Goal: Transaction & Acquisition: Obtain resource

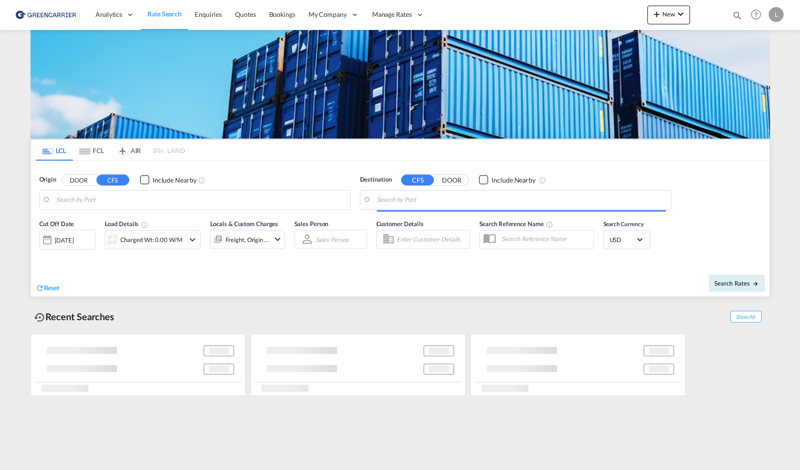
click at [157, 198] on body "Analytics Reports Dashboard Rate Search Enquiries Quotes Bookings" at bounding box center [400, 235] width 800 height 470
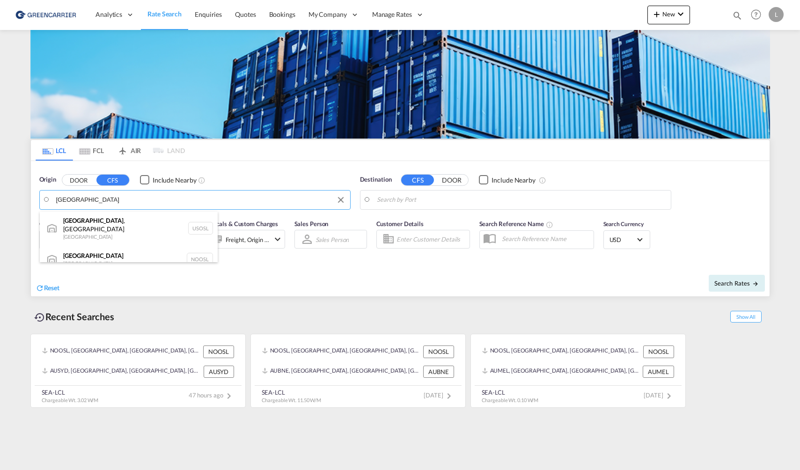
drag, startPoint x: 119, startPoint y: 244, endPoint x: 320, endPoint y: 242, distance: 200.9
click at [120, 245] on div "[GEOGRAPHIC_DATA] [GEOGRAPHIC_DATA] NOOSL" at bounding box center [129, 259] width 178 height 28
type input "[GEOGRAPHIC_DATA], NOOSL"
click at [396, 201] on body "Analytics Reports Dashboard Rate Search Enquiries Quotes Bookings" at bounding box center [400, 235] width 800 height 470
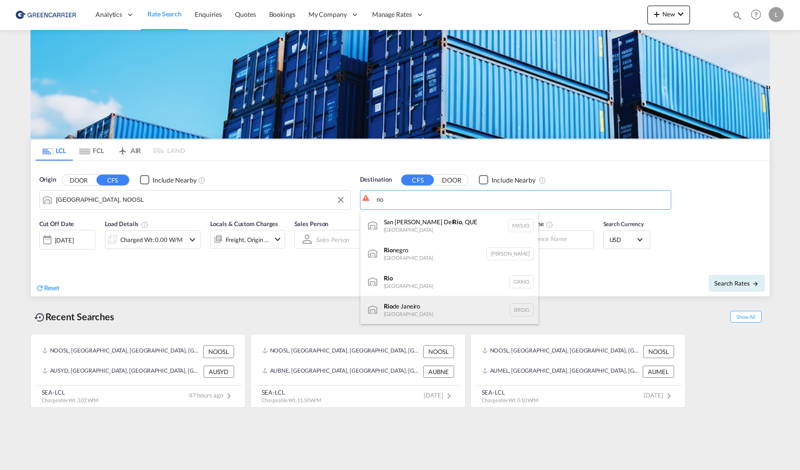
click at [445, 302] on div "[GEOGRAPHIC_DATA] [GEOGRAPHIC_DATA] BRGIG" at bounding box center [450, 310] width 178 height 28
type input "[GEOGRAPHIC_DATA], BRGIG"
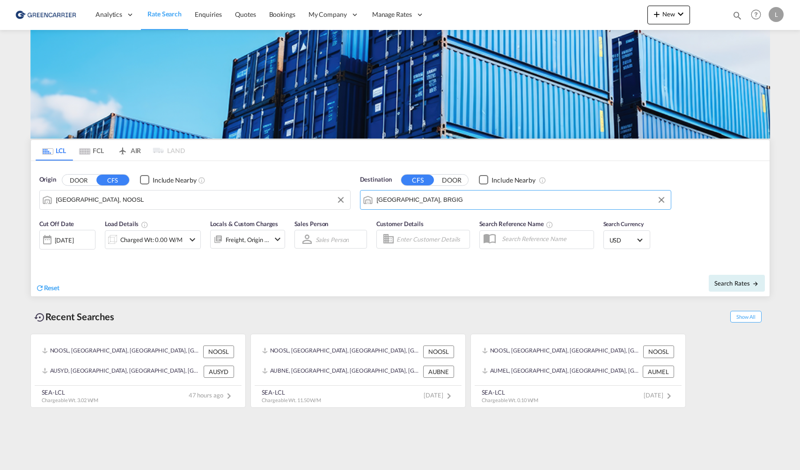
click at [623, 238] on span "USD" at bounding box center [623, 240] width 26 height 8
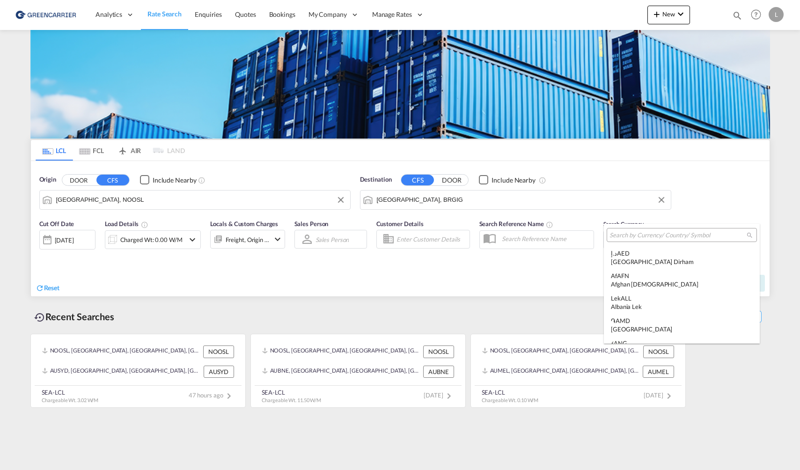
scroll to position [3232, 0]
click at [634, 241] on div at bounding box center [682, 235] width 150 height 14
click at [636, 236] on input "search" at bounding box center [678, 235] width 137 height 8
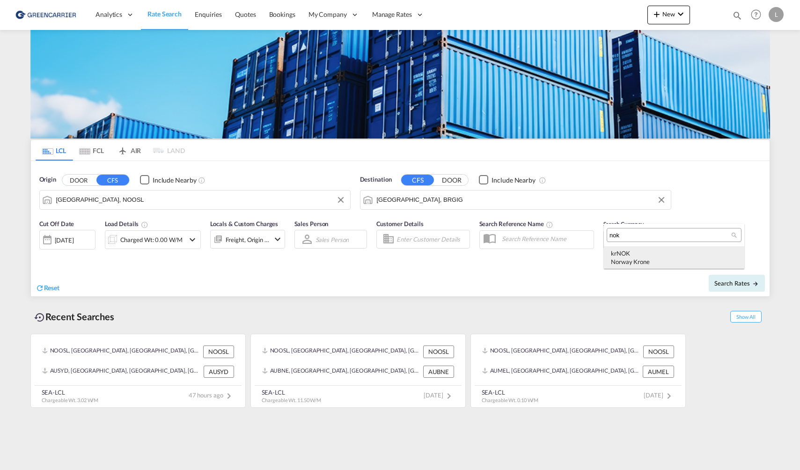
type input "nok"
click at [629, 265] on div "Norway Krone" at bounding box center [674, 262] width 126 height 8
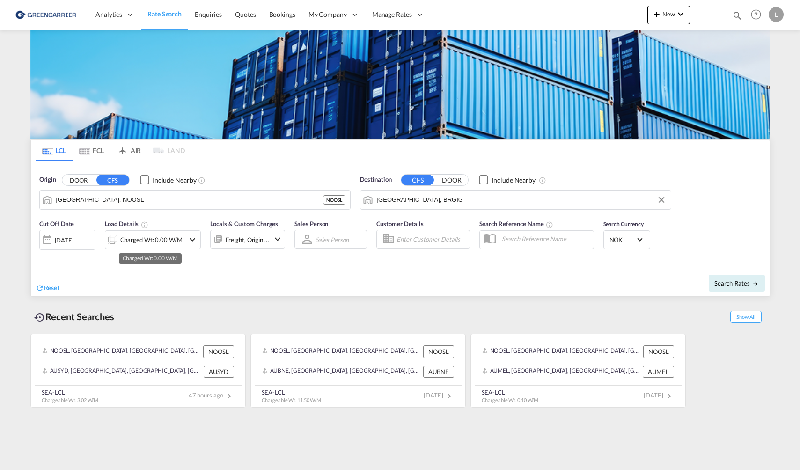
click at [164, 239] on div "Charged Wt: 0.00 W/M" at bounding box center [151, 239] width 62 height 13
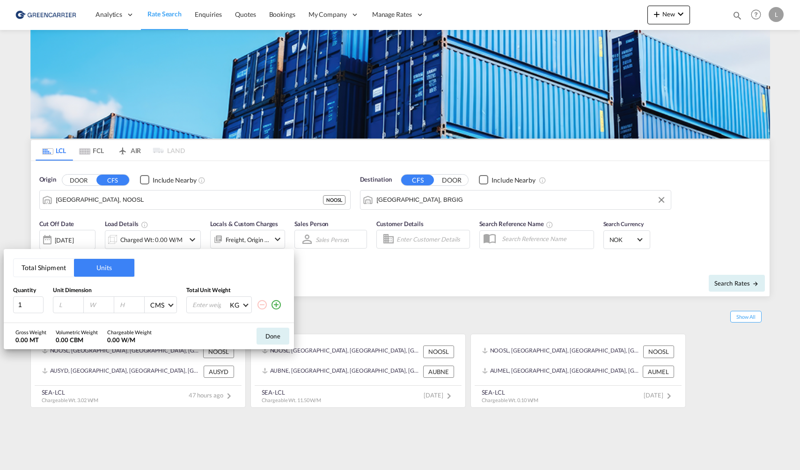
click at [56, 273] on button "Total Shipment" at bounding box center [44, 268] width 60 height 18
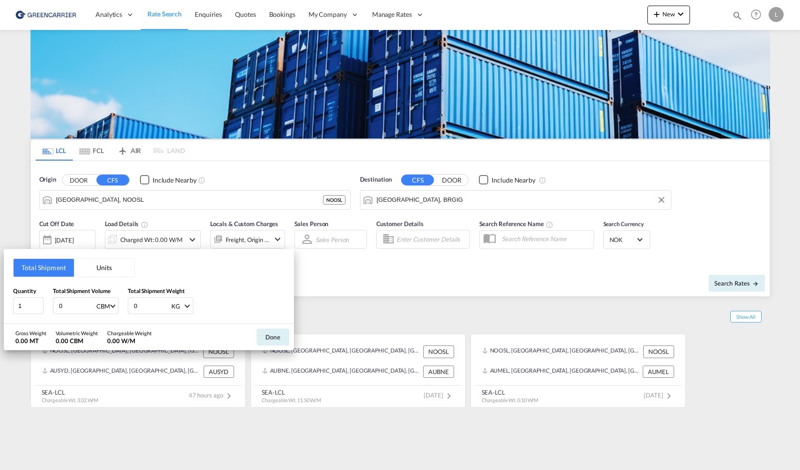
drag, startPoint x: 69, startPoint y: 310, endPoint x: 36, endPoint y: 288, distance: 39.6
click at [35, 289] on div "Quantity 1 Total Shipment Volume 0 CBM CBM CFT Total Shipment Weight 0 KG KG LB" at bounding box center [149, 301] width 272 height 28
type input "2.3"
type input "500"
click at [271, 338] on button "Done" at bounding box center [273, 337] width 33 height 17
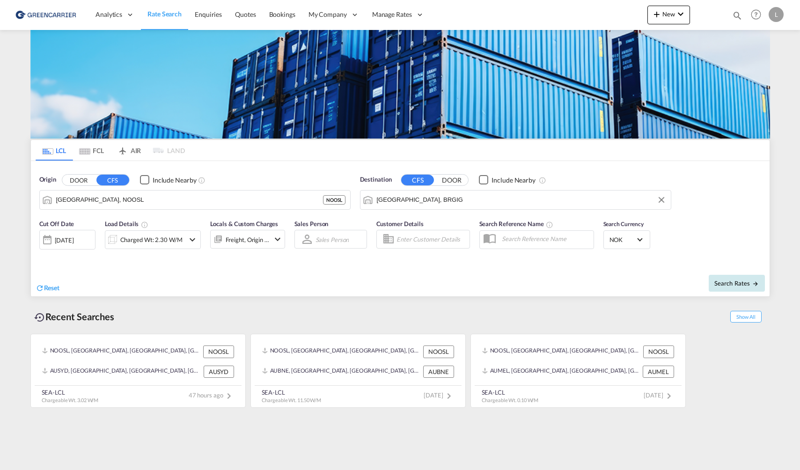
click at [714, 283] on button "Search Rates" at bounding box center [737, 283] width 56 height 17
type input "NOOSL to BRGIG / [DATE]"
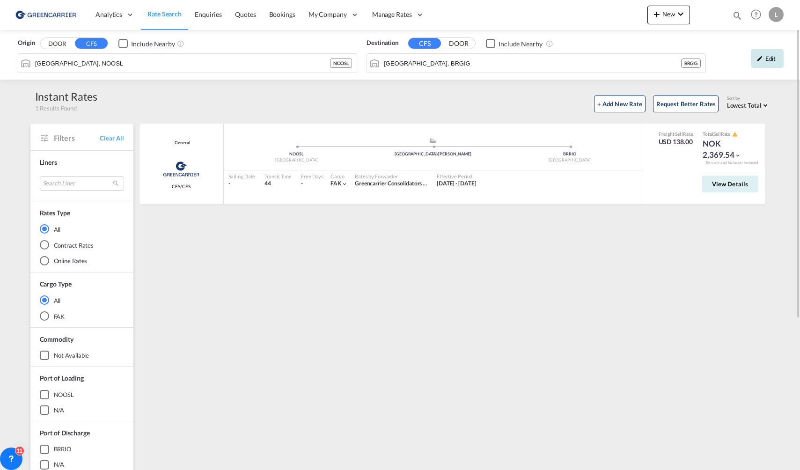
click at [764, 63] on div "Edit" at bounding box center [767, 58] width 33 height 19
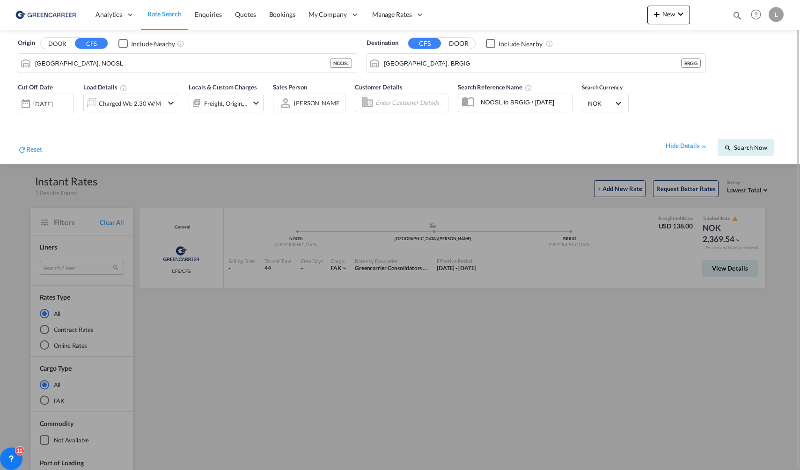
click at [589, 103] on span "NOK" at bounding box center [601, 103] width 26 height 8
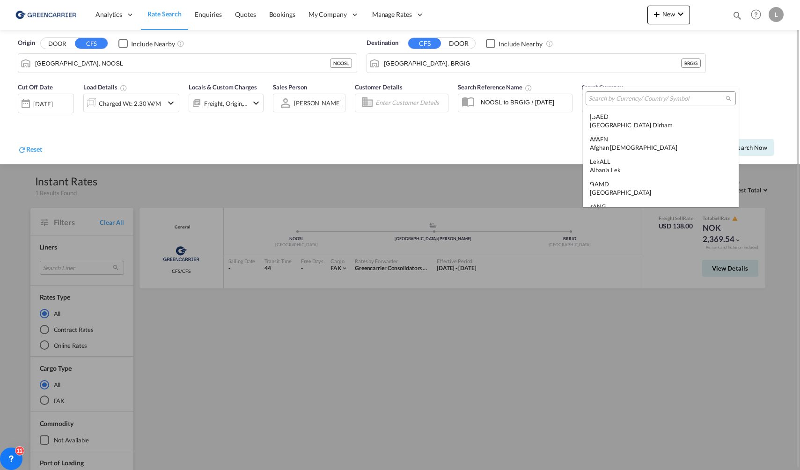
scroll to position [2289, 0]
click at [623, 103] on div at bounding box center [661, 98] width 150 height 14
click at [618, 98] on input "search" at bounding box center [657, 99] width 137 height 8
click at [128, 98] on md-backdrop at bounding box center [400, 235] width 800 height 470
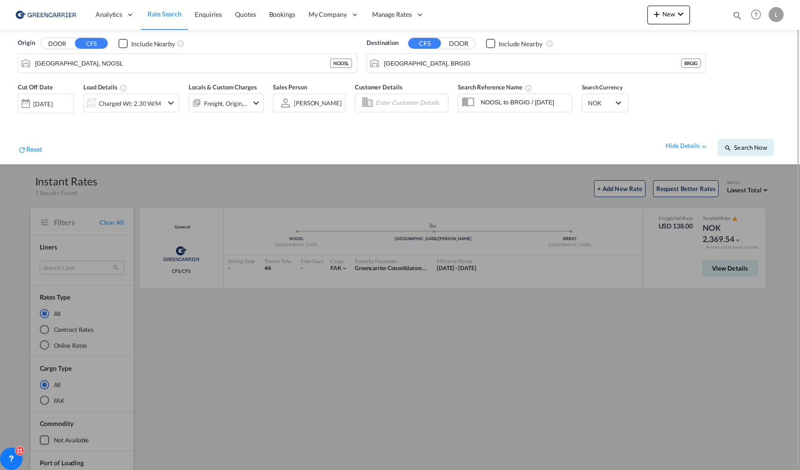
click at [132, 103] on div "Charged Wt: 2.30 W/M" at bounding box center [130, 103] width 62 height 13
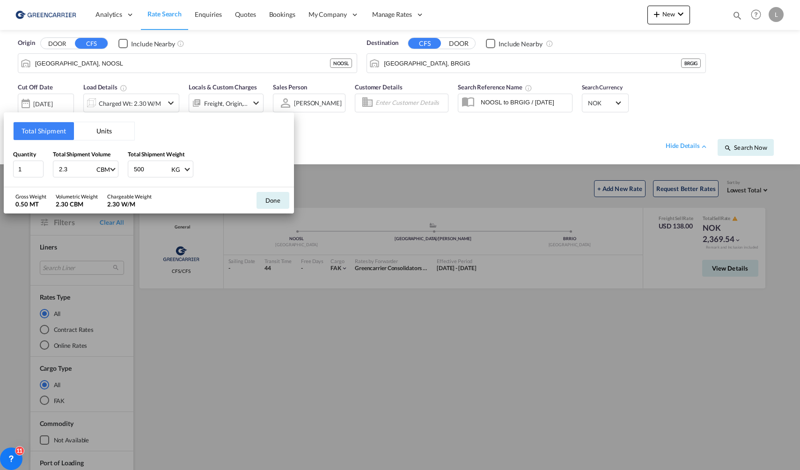
drag, startPoint x: 75, startPoint y: 168, endPoint x: -86, endPoint y: 135, distance: 163.8
click at [0, 135] on html "Analytics Reports Dashboard Rate Search Enquiries Quotes" at bounding box center [400, 235] width 800 height 470
type input "4.7"
click at [263, 199] on button "Done" at bounding box center [273, 200] width 33 height 17
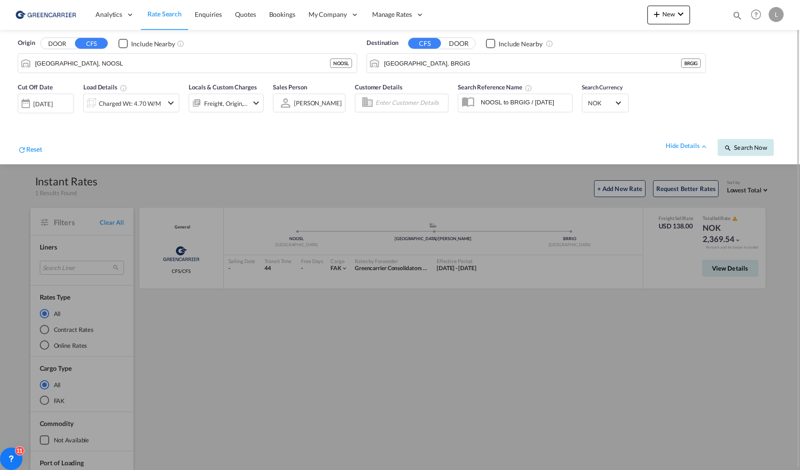
click at [760, 146] on span "Search Now" at bounding box center [745, 147] width 43 height 7
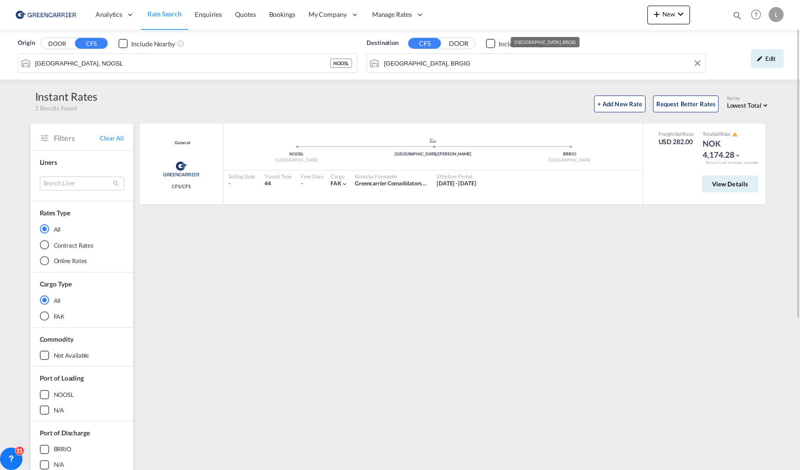
click at [426, 55] on md-autocomplete "[GEOGRAPHIC_DATA], BRGIG" at bounding box center [541, 63] width 317 height 16
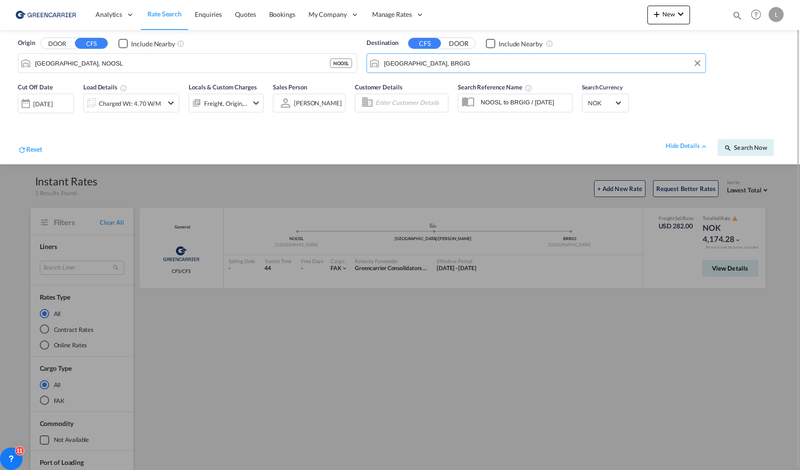
click at [440, 66] on input "[GEOGRAPHIC_DATA], BRGIG" at bounding box center [542, 63] width 317 height 14
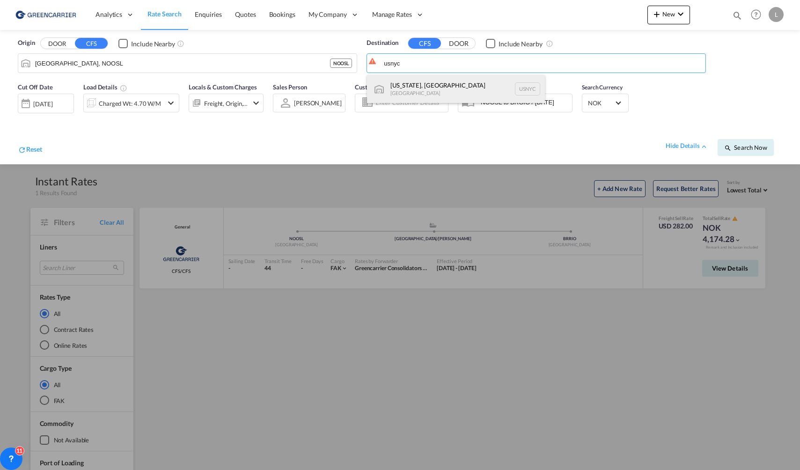
click at [420, 79] on div "[US_STATE], [GEOGRAPHIC_DATA] [GEOGRAPHIC_DATA] USNYC" at bounding box center [456, 89] width 178 height 28
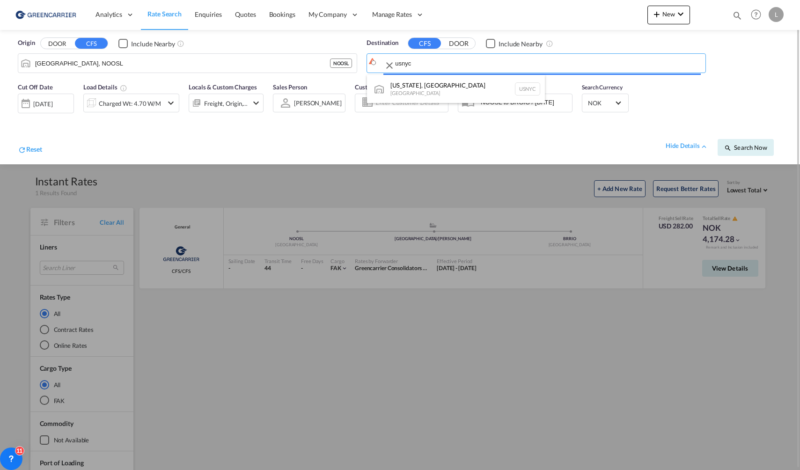
type input "[US_STATE], [GEOGRAPHIC_DATA], USNYC"
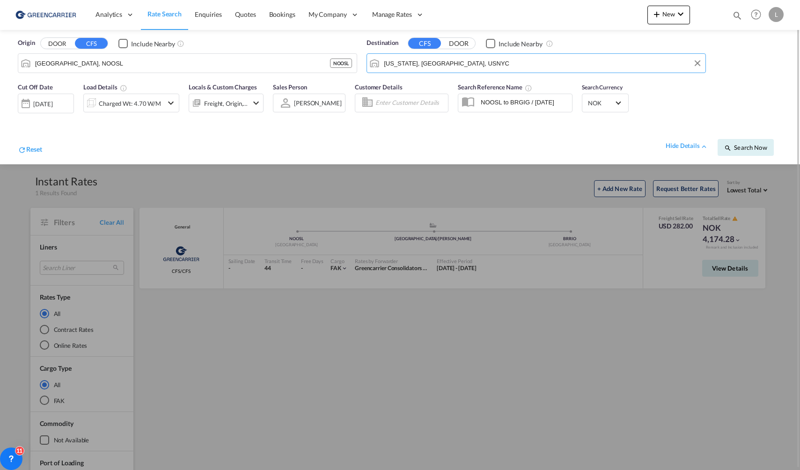
click at [144, 98] on div "Charged Wt: 4.70 W/M" at bounding box center [130, 103] width 62 height 13
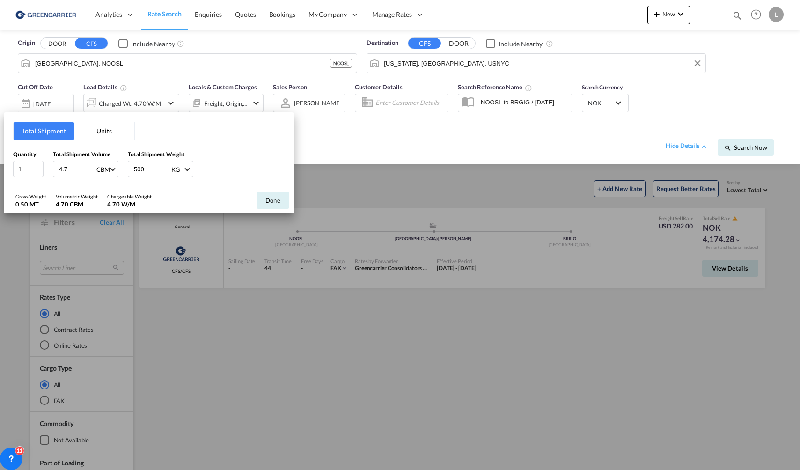
drag, startPoint x: 70, startPoint y: 171, endPoint x: -44, endPoint y: 163, distance: 114.0
click at [0, 163] on html "Analytics Reports Dashboard Rate Search Enquiries Quotes" at bounding box center [400, 235] width 800 height 470
type input "11.5"
click at [265, 199] on button "Done" at bounding box center [273, 200] width 33 height 17
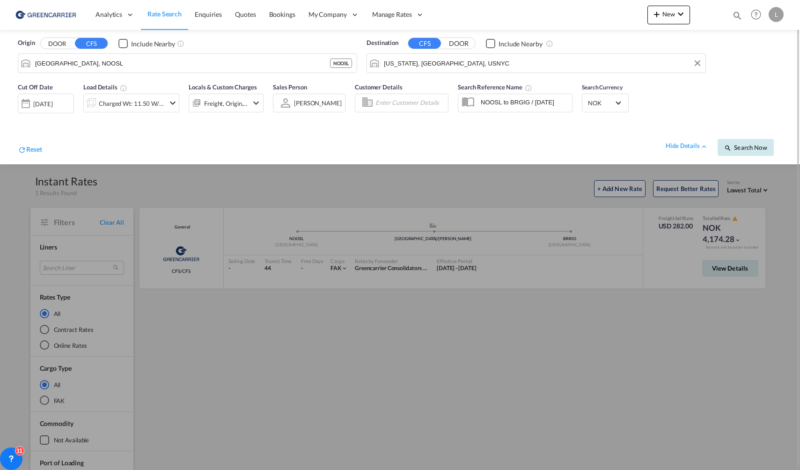
click at [729, 151] on md-icon "icon-magnify" at bounding box center [727, 147] width 7 height 7
